Goal: Task Accomplishment & Management: Complete application form

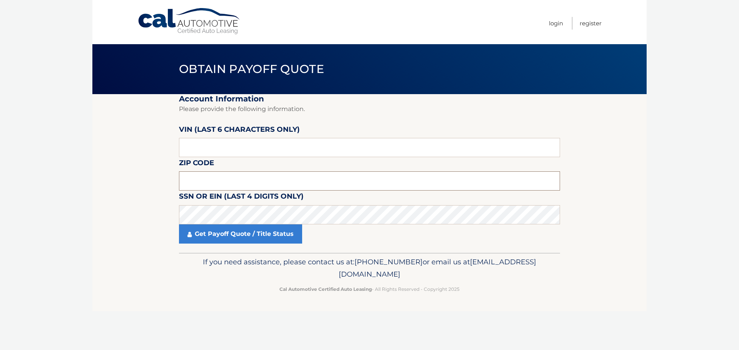
click at [242, 180] on input "text" at bounding box center [369, 181] width 381 height 19
click at [228, 149] on input "text" at bounding box center [369, 147] width 381 height 19
click at [316, 151] on input "text" at bounding box center [369, 147] width 381 height 19
drag, startPoint x: 212, startPoint y: 146, endPoint x: 155, endPoint y: 155, distance: 57.7
click at [155, 155] on section "Account Information Please provide the following information. VIN (last 6 chara…" at bounding box center [369, 173] width 554 height 159
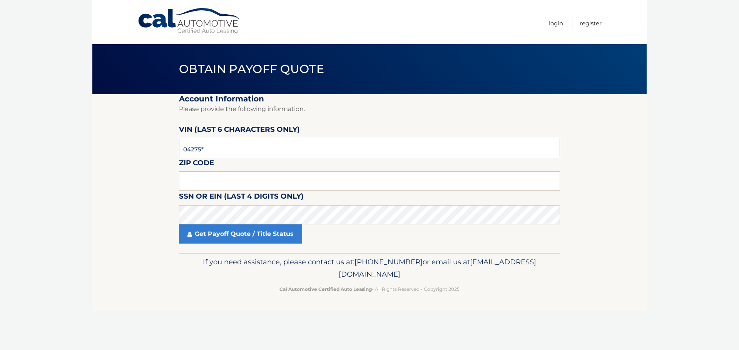
type input "042751"
click at [199, 187] on input "text" at bounding box center [369, 181] width 381 height 19
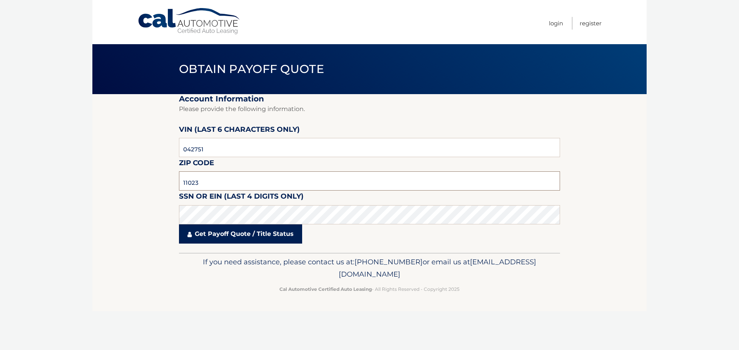
type input "11023"
click at [228, 233] on link "Get Payoff Quote / Title Status" at bounding box center [240, 234] width 123 height 19
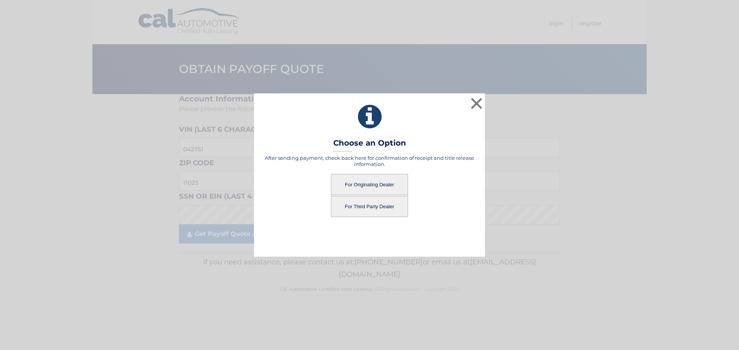
click at [380, 179] on button "For Originating Dealer" at bounding box center [369, 184] width 77 height 21
click at [378, 183] on button "For Originating Dealer" at bounding box center [369, 184] width 77 height 21
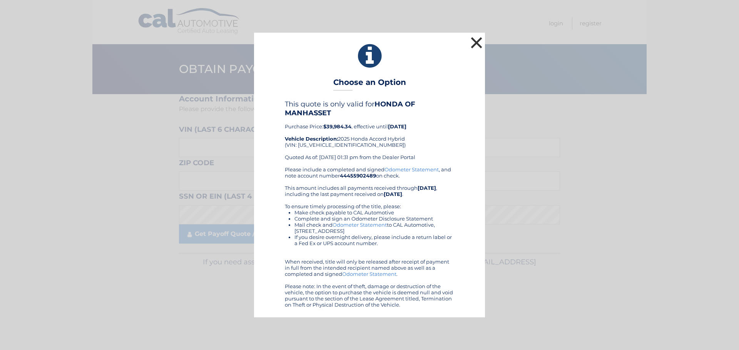
click at [480, 42] on button "×" at bounding box center [476, 42] width 15 height 15
